Goal: Find specific page/section: Find specific page/section

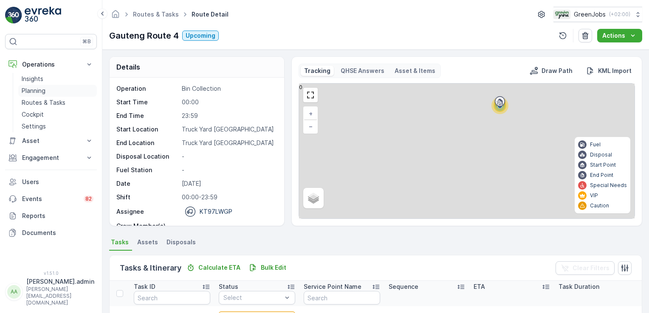
scroll to position [217, 0]
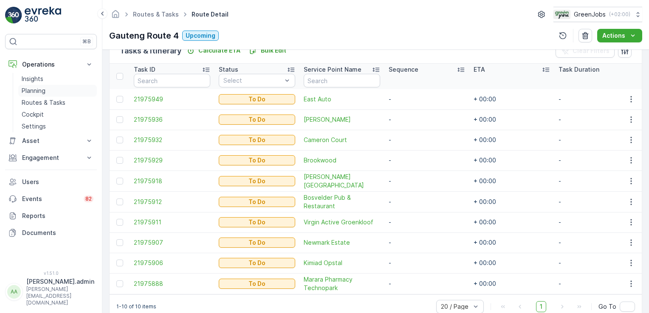
click at [35, 88] on p "Planning" at bounding box center [34, 91] width 24 height 8
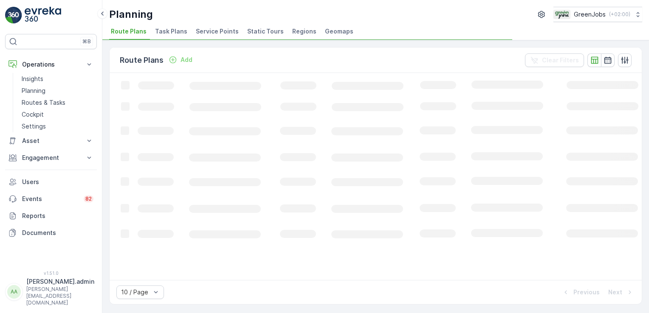
click at [223, 30] on span "Service Points" at bounding box center [217, 31] width 43 height 8
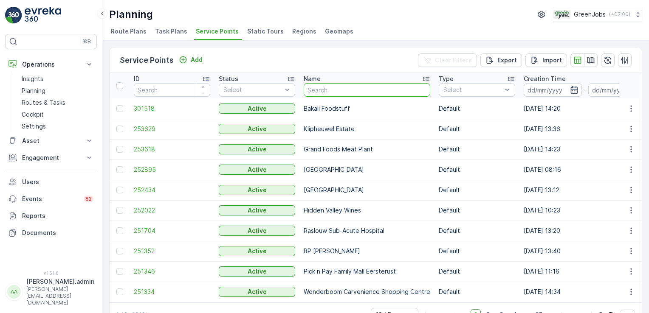
click at [345, 89] on input "text" at bounding box center [367, 90] width 127 height 14
type input "raslouw"
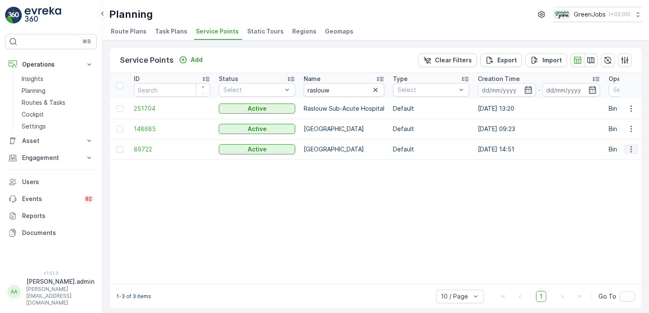
click at [628, 149] on icon "button" at bounding box center [631, 149] width 8 height 8
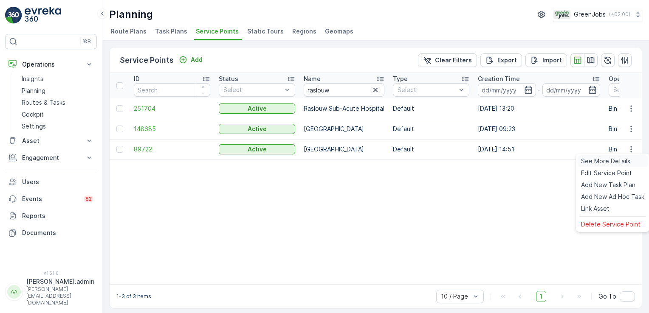
click at [616, 160] on span "See More Details" at bounding box center [605, 161] width 49 height 8
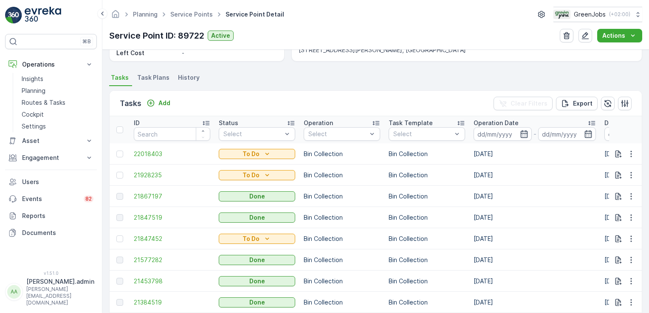
scroll to position [216, 0]
